Goal: Information Seeking & Learning: Learn about a topic

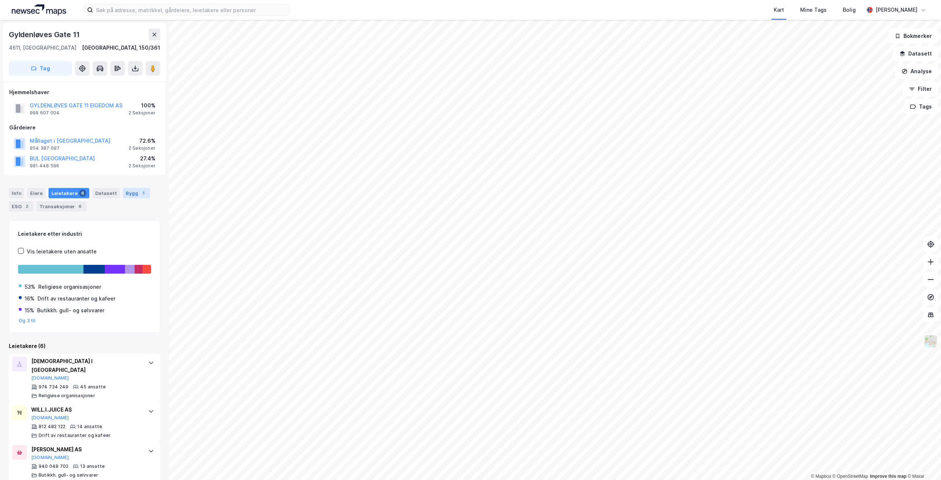
click at [130, 193] on div "Bygg 1" at bounding box center [136, 193] width 27 height 10
